Goal: Task Accomplishment & Management: Use online tool/utility

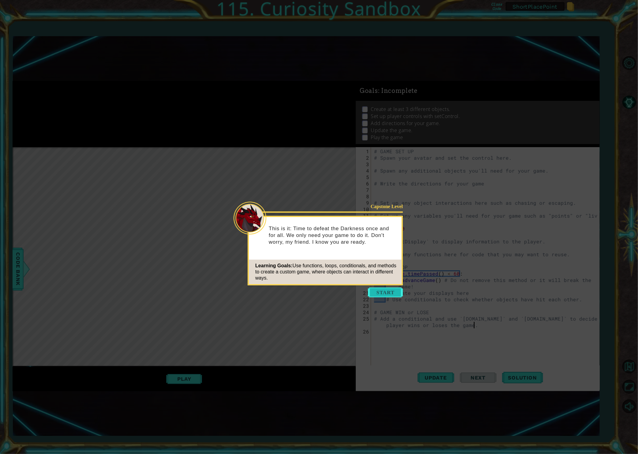
click at [381, 292] on button "Start" at bounding box center [385, 292] width 35 height 10
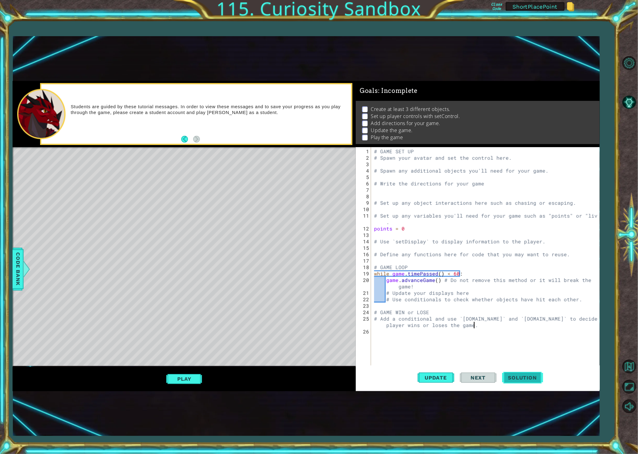
click at [520, 378] on span "Solution" at bounding box center [522, 377] width 41 height 6
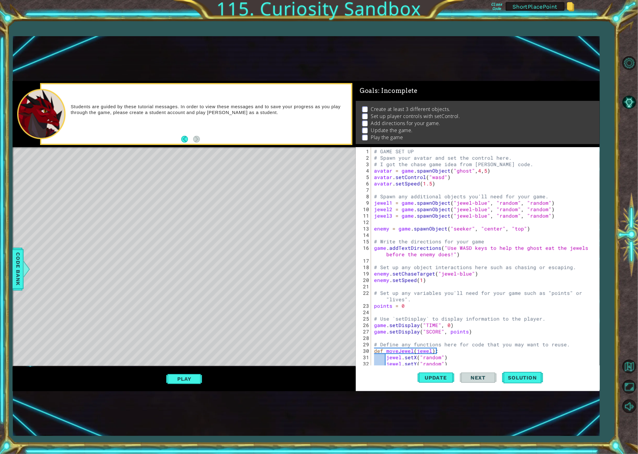
click at [183, 376] on button "Play" at bounding box center [184, 379] width 36 height 12
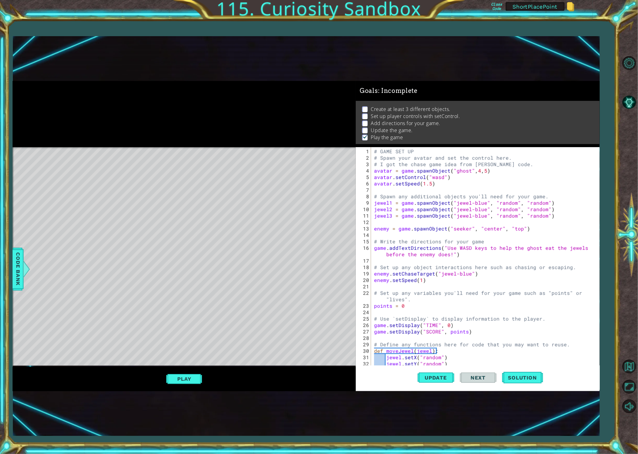
scroll to position [20, 0]
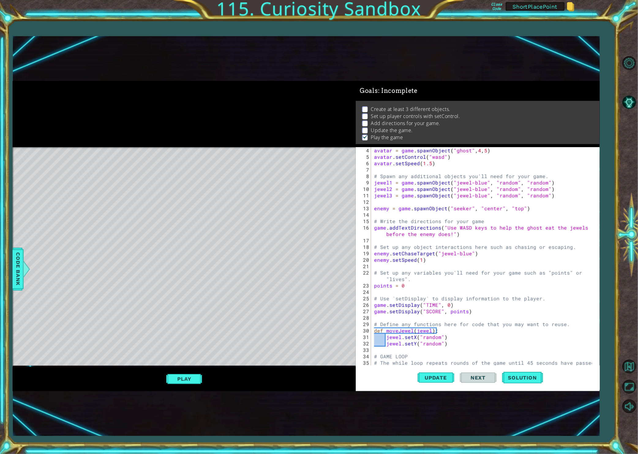
type textarea "enemy.setChaseTarget("jewel-blue")"
click at [416, 254] on div "avatar = game . spawnObject ( "ghost" , 4 , 5 ) avatar . setControl ( "wasd" ) …" at bounding box center [484, 263] width 222 height 232
click at [414, 266] on div "avatar = game . spawnObject ( "ghost" , 4 , 5 ) avatar . setControl ( "wasd" ) …" at bounding box center [484, 263] width 222 height 232
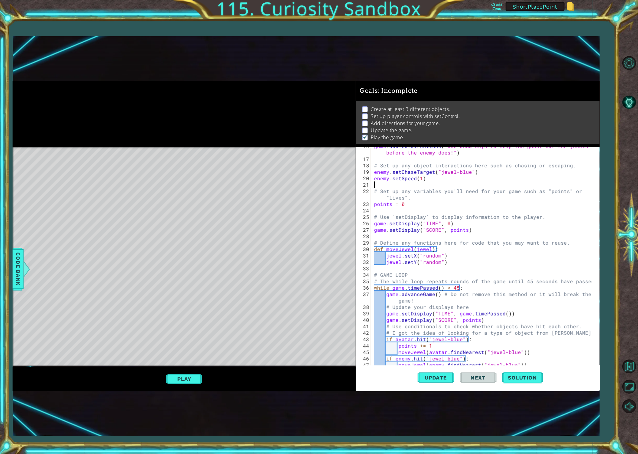
click at [383, 199] on div "game . addTextDirections ( "Use WASD keys to help the ghost eat the jewels befo…" at bounding box center [484, 262] width 222 height 238
click at [385, 205] on div "game . addTextDirections ( "Use WASD keys to help the ghost eat the jewels befo…" at bounding box center [484, 262] width 222 height 238
drag, startPoint x: 375, startPoint y: 221, endPoint x: 474, endPoint y: 228, distance: 99.2
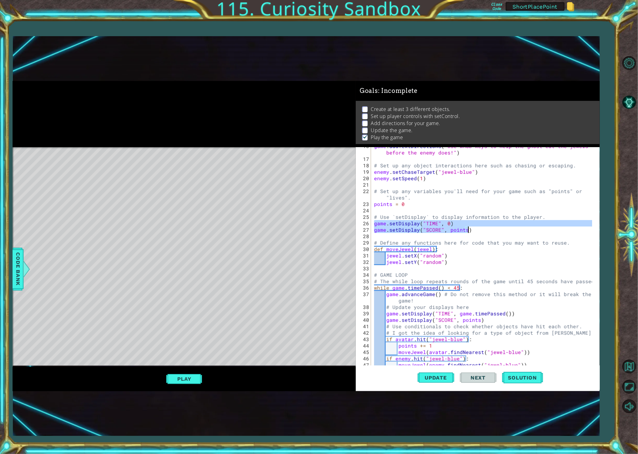
click at [474, 228] on div "game . addTextDirections ( "Use WASD keys to help the ghost eat the jewels befo…" at bounding box center [484, 262] width 222 height 238
type textarea "game.setDisplay("TIME", 0) game.setDisplay("SCORE", points)"
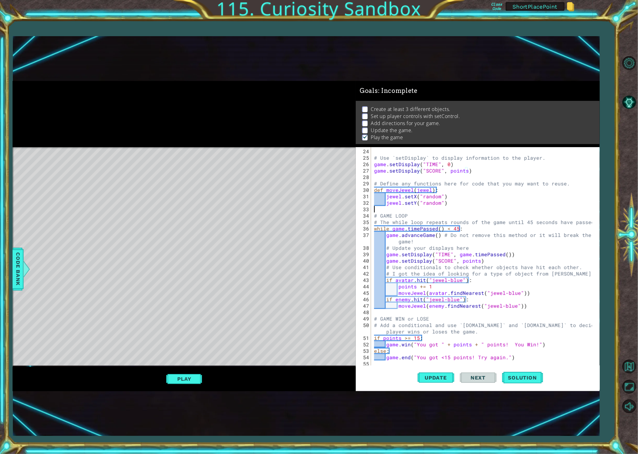
click at [382, 206] on div "# Use `setDisplay` to display information to the player. game . setDisplay ( "T…" at bounding box center [484, 264] width 222 height 232
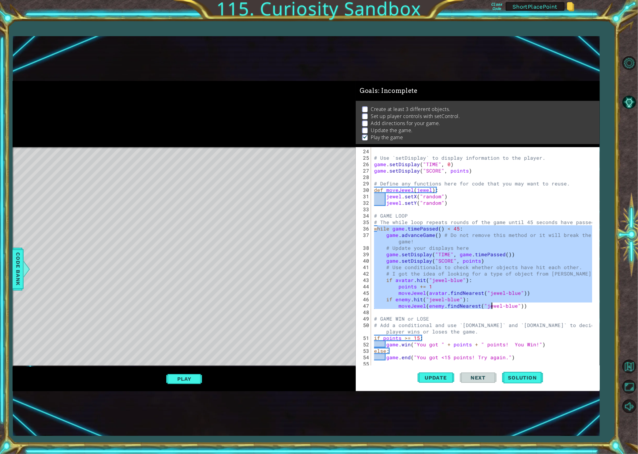
drag, startPoint x: 376, startPoint y: 227, endPoint x: 494, endPoint y: 306, distance: 141.3
click at [494, 306] on div "# Use `setDisplay` to display information to the player. game . setDisplay ( "T…" at bounding box center [484, 264] width 222 height 232
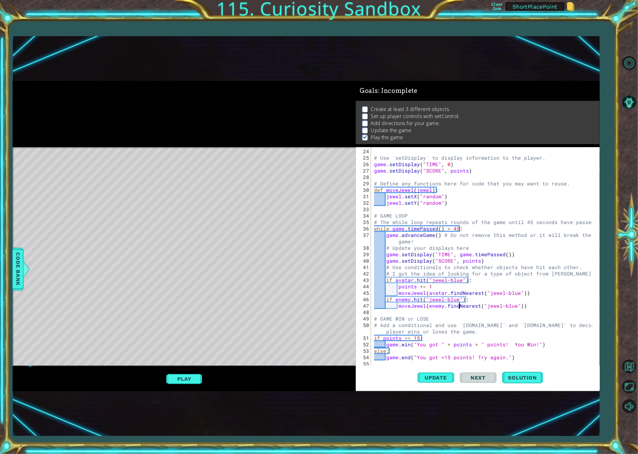
click at [459, 306] on div "# Use `setDisplay` to display information to the player. game . setDisplay ( "T…" at bounding box center [484, 264] width 222 height 232
click at [416, 283] on div "# Use `setDisplay` to display information to the player. game . setDisplay ( "T…" at bounding box center [484, 264] width 222 height 232
click at [418, 301] on div "# Use `setDisplay` to display information to the player. game . setDisplay ( "T…" at bounding box center [484, 264] width 222 height 232
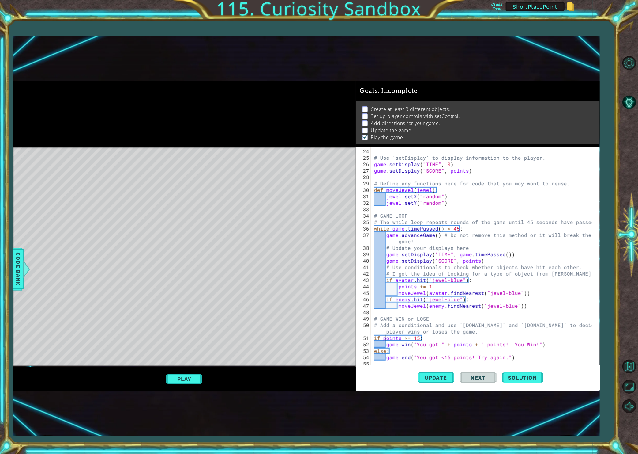
click at [385, 337] on div "# Use `setDisplay` to display information to the player. game . setDisplay ( "T…" at bounding box center [484, 264] width 222 height 232
click at [384, 349] on div "# Use `setDisplay` to display information to the player. game . setDisplay ( "T…" at bounding box center [484, 264] width 222 height 232
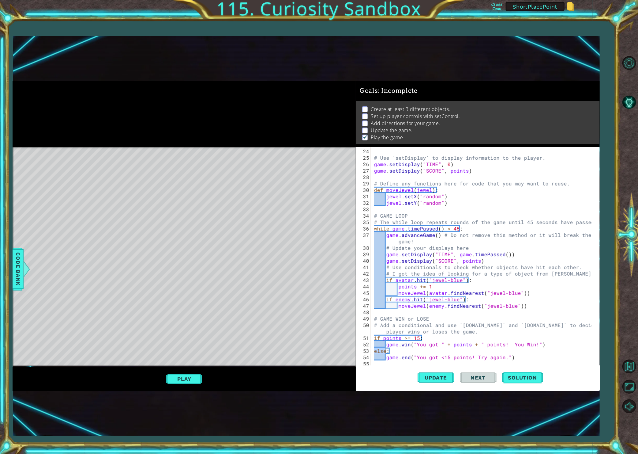
click at [384, 349] on div "# Use `setDisplay` to display information to the player. game . setDisplay ( "T…" at bounding box center [484, 264] width 222 height 232
click at [407, 358] on div "# Use `setDisplay` to display information to the player. game . setDisplay ( "T…" at bounding box center [484, 264] width 222 height 232
type textarea "game.end("You got <15 points! Try again.")"
click at [407, 358] on div "# Use `setDisplay` to display information to the player. game . setDisplay ( "T…" at bounding box center [484, 264] width 222 height 232
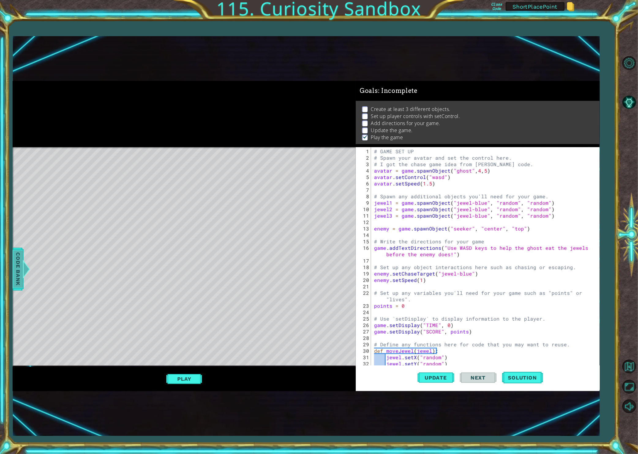
click at [21, 261] on span "Code Bank" at bounding box center [18, 268] width 10 height 37
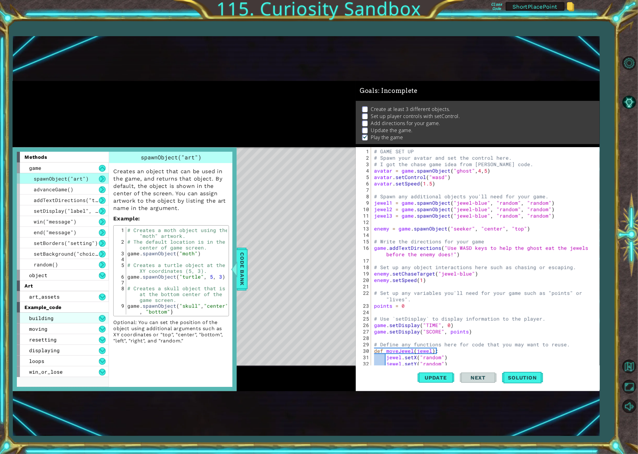
click at [42, 318] on span "building" at bounding box center [41, 318] width 25 height 6
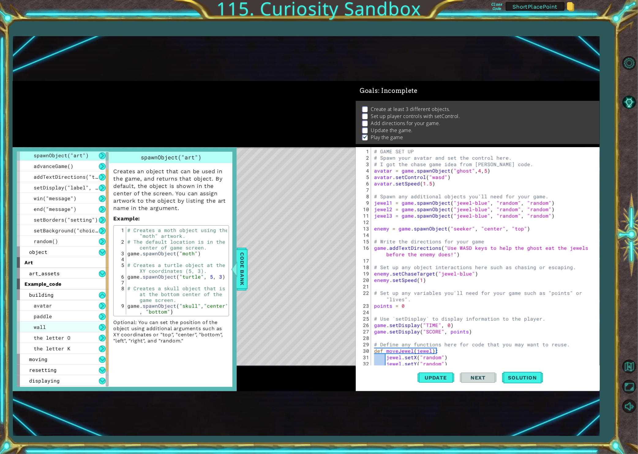
scroll to position [24, 0]
click at [46, 308] on div "avatar" at bounding box center [63, 305] width 92 height 11
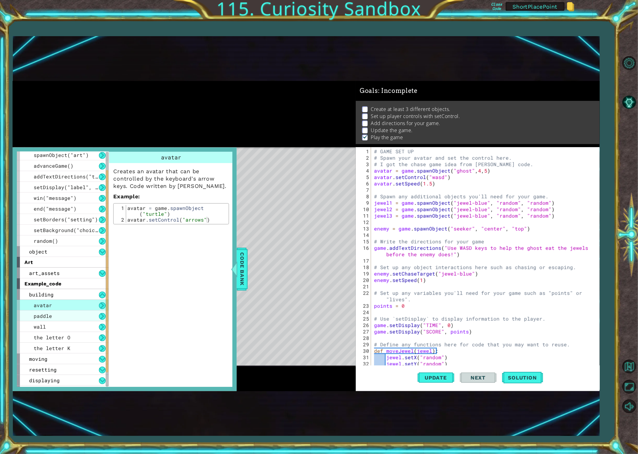
click at [47, 315] on span "paddle" at bounding box center [43, 315] width 18 height 6
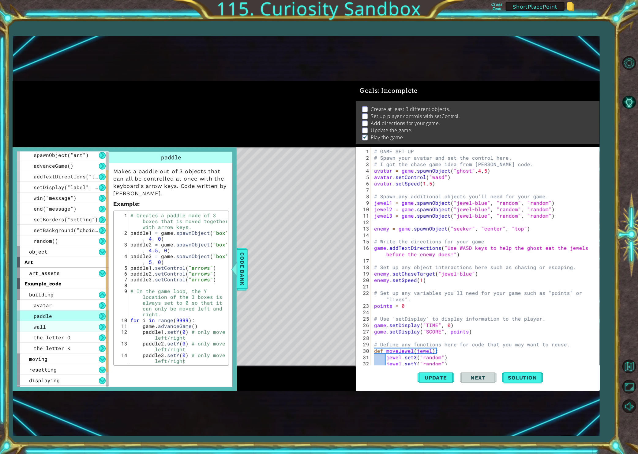
click at [45, 325] on span "wall" at bounding box center [40, 326] width 12 height 6
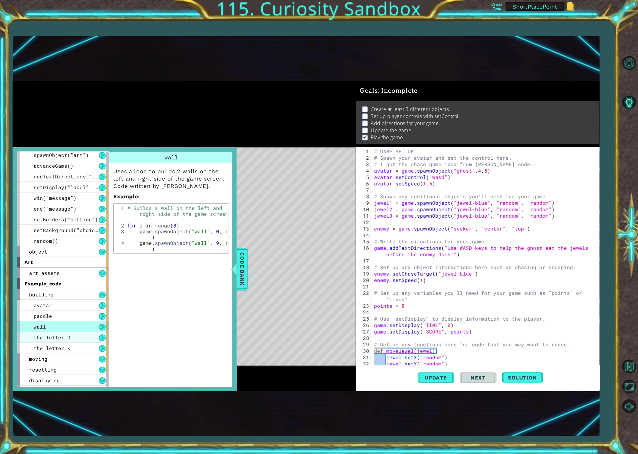
click at [46, 339] on span "the letter O" at bounding box center [52, 337] width 37 height 6
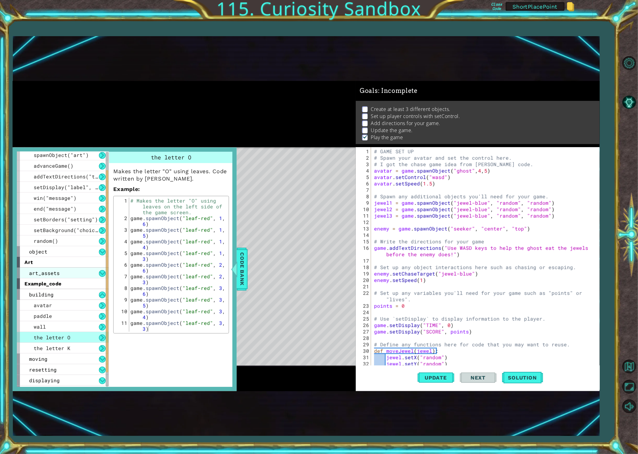
click at [37, 275] on span "art_assets" at bounding box center [44, 273] width 31 height 6
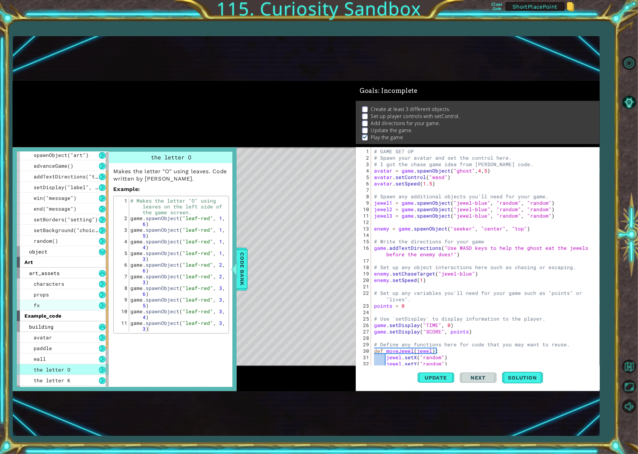
click at [43, 307] on div "fx" at bounding box center [63, 305] width 92 height 11
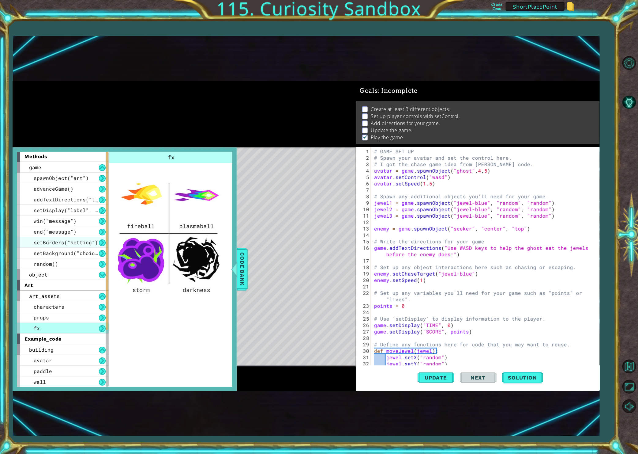
scroll to position [0, 0]
click at [51, 179] on span "spawnObject("art")" at bounding box center [61, 178] width 55 height 6
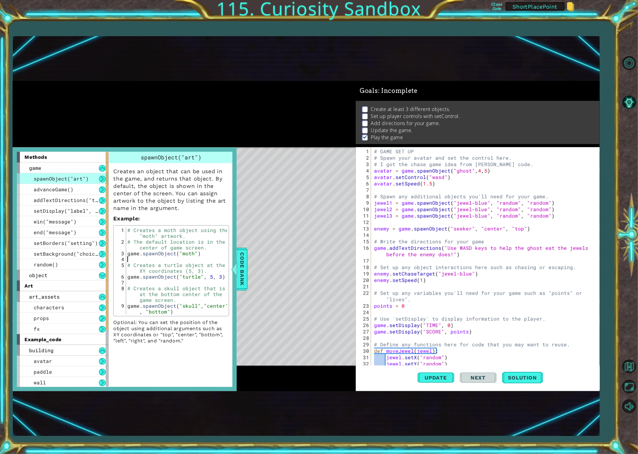
drag, startPoint x: 129, startPoint y: 256, endPoint x: 214, endPoint y: 256, distance: 84.9
click at [214, 256] on div "# Creates a moth object using the "moth" artwork. # The default location is in …" at bounding box center [176, 282] width 101 height 111
click at [163, 255] on div "# Creates a moth object using the "moth" artwork. # The default location is in …" at bounding box center [176, 282] width 101 height 111
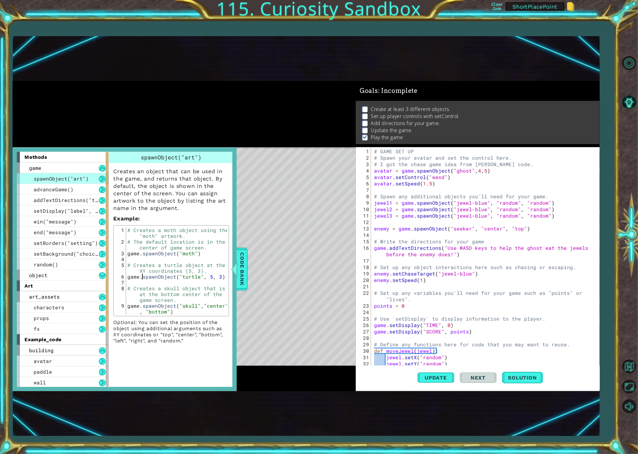
click at [143, 279] on div "# Creates a moth object using the "moth" artwork. # The default location is in …" at bounding box center [176, 282] width 101 height 111
type textarea "game.spawnObject("turtle", 5, 3)"
click at [78, 179] on span "spawnObject("art")" at bounding box center [61, 178] width 55 height 6
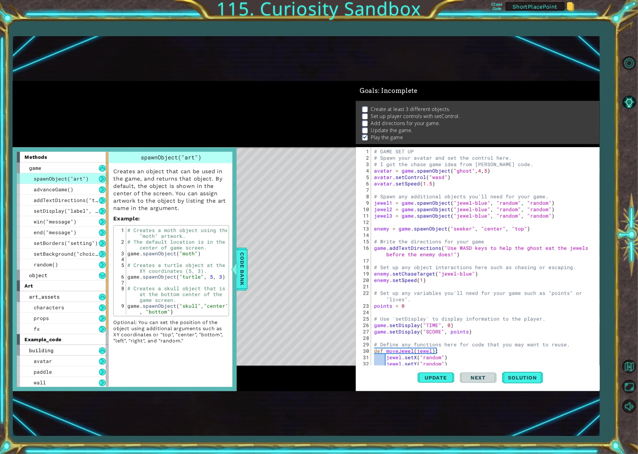
click at [78, 179] on span "spawnObject("art")" at bounding box center [61, 178] width 55 height 6
click at [43, 298] on span "art_assets" at bounding box center [44, 296] width 31 height 6
click at [44, 308] on span "characters" at bounding box center [49, 307] width 31 height 6
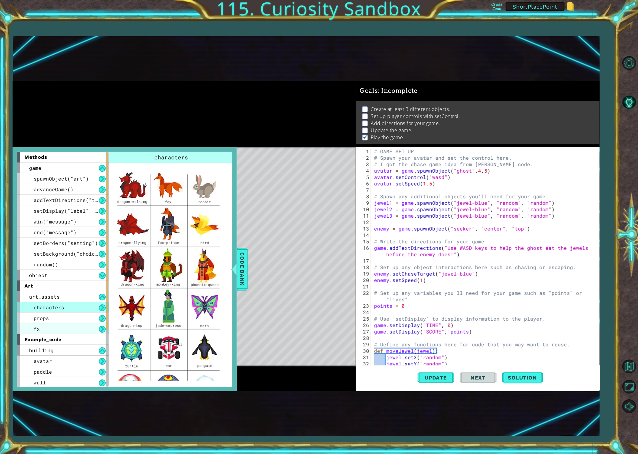
click at [44, 325] on div "fx" at bounding box center [63, 328] width 92 height 11
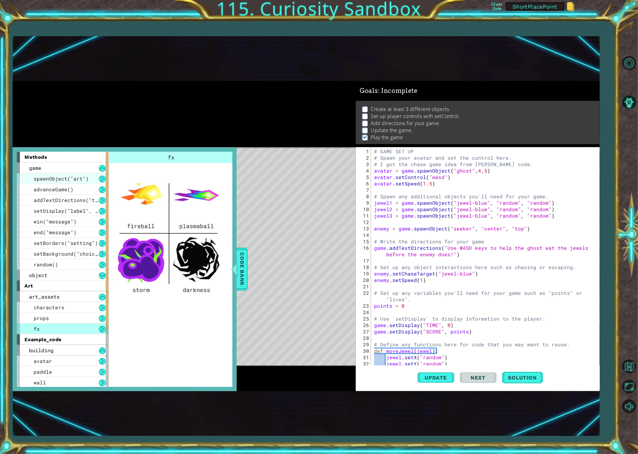
click at [45, 175] on span "spawnObject("art")" at bounding box center [61, 178] width 55 height 6
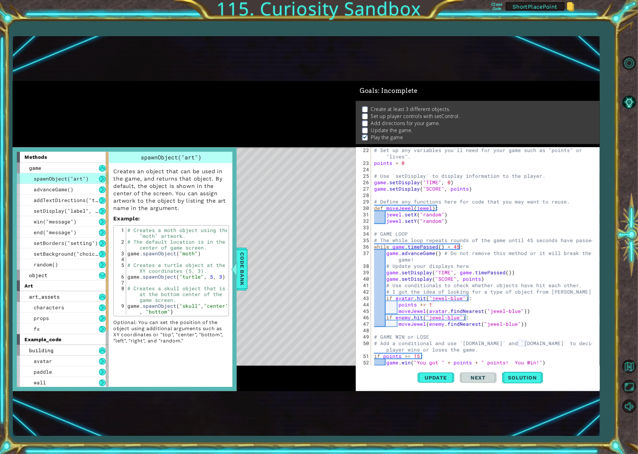
scroll to position [161, 0]
